Goal: Find contact information

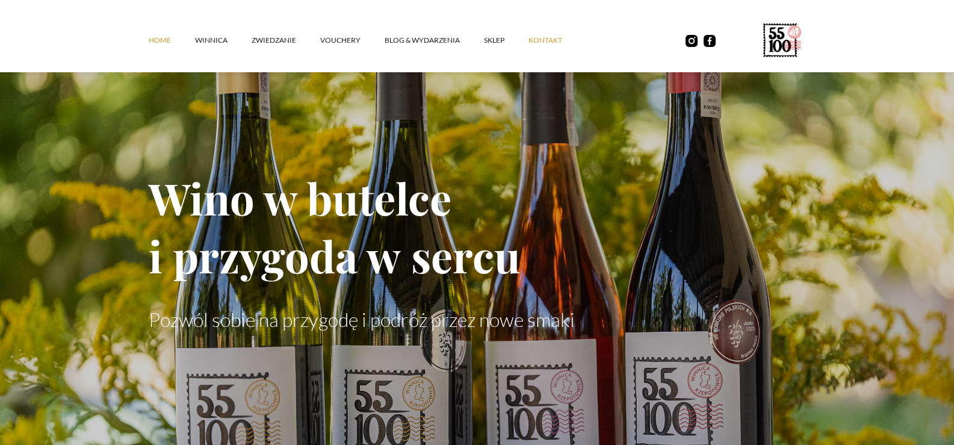
click at [546, 37] on link "kontakt" at bounding box center [557, 40] width 58 height 36
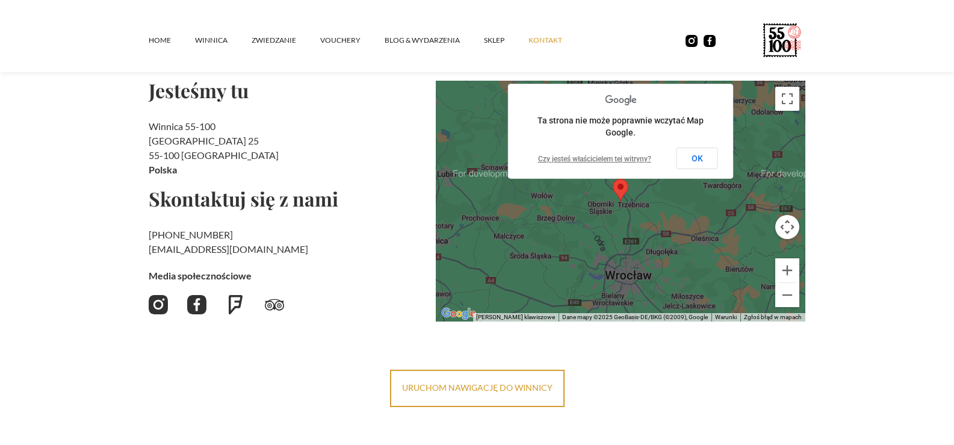
scroll to position [120, 0]
